Goal: Check status: Check status

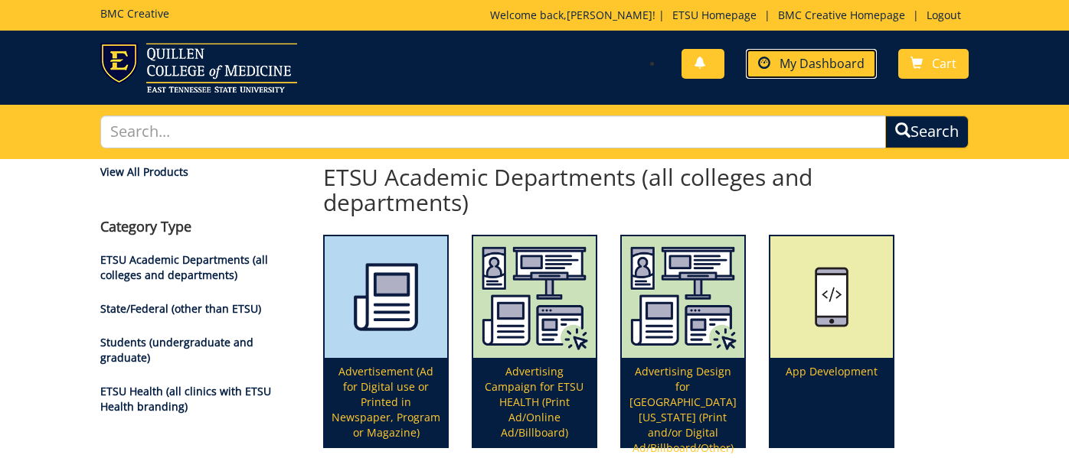
click at [818, 57] on span "My Dashboard" at bounding box center [821, 63] width 85 height 17
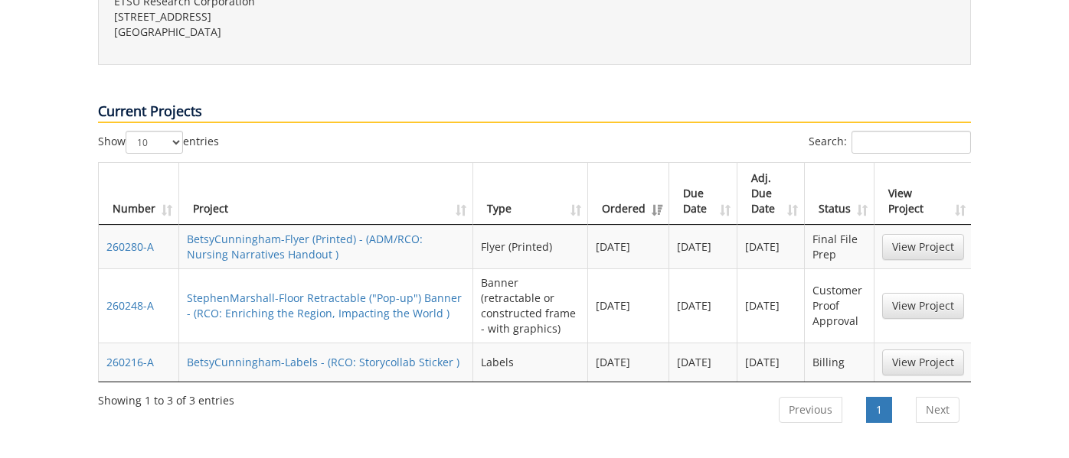
scroll to position [619, 0]
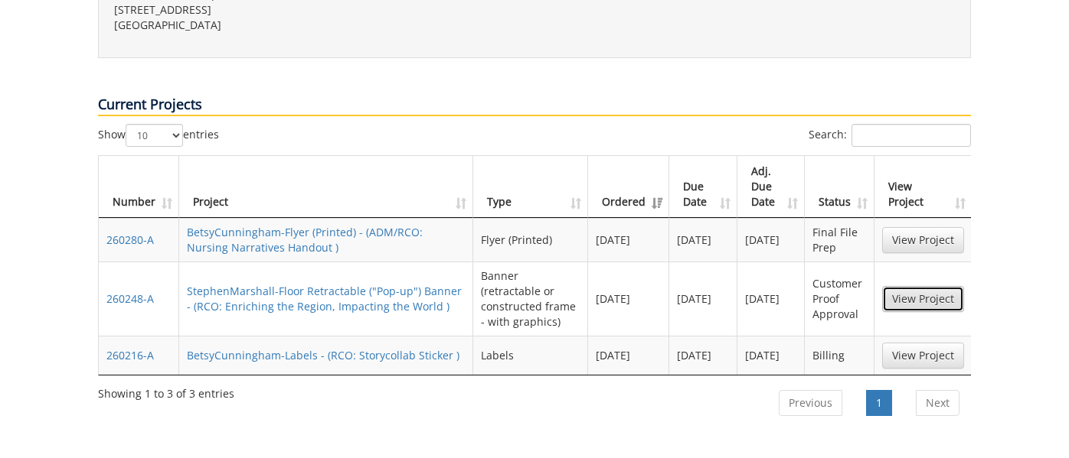
click at [912, 286] on link "View Project" at bounding box center [923, 299] width 82 height 26
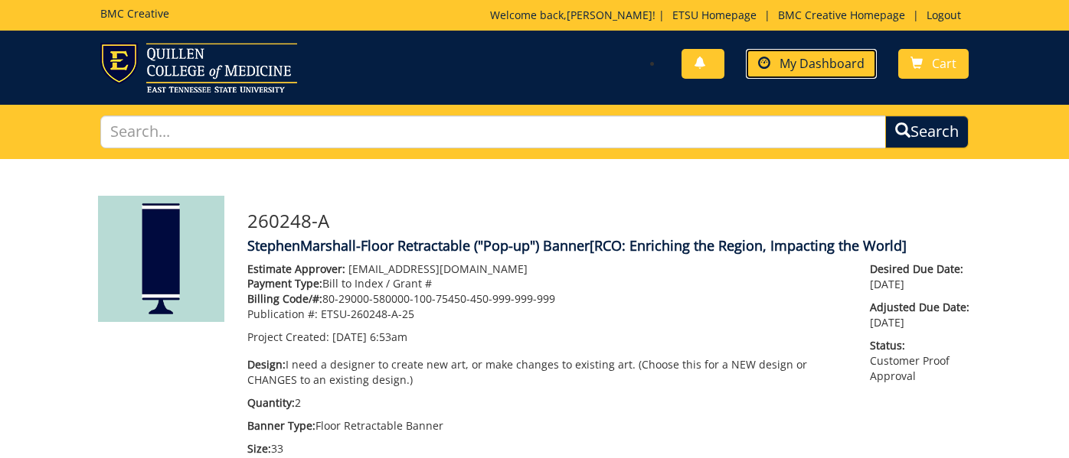
click at [798, 68] on span "My Dashboard" at bounding box center [821, 63] width 85 height 17
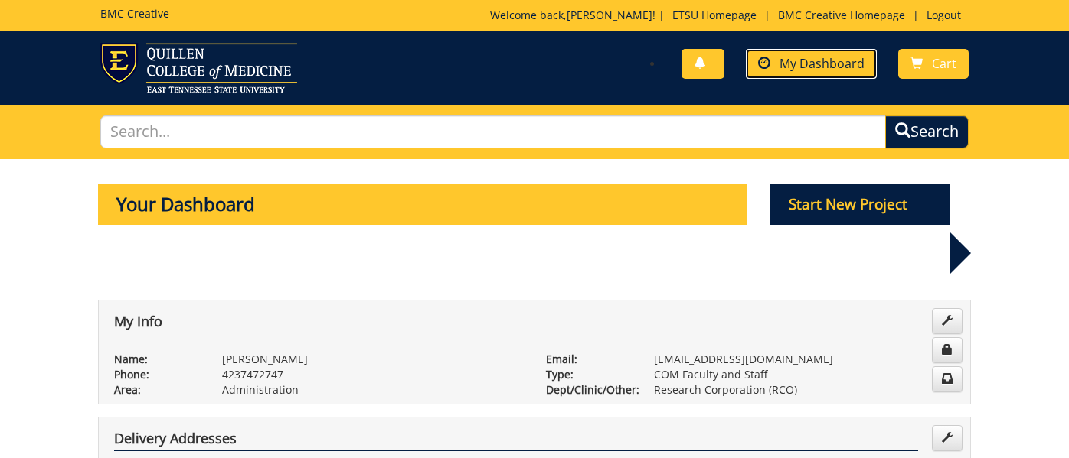
click at [791, 70] on span "My Dashboard" at bounding box center [821, 63] width 85 height 17
